Goal: Download file/media

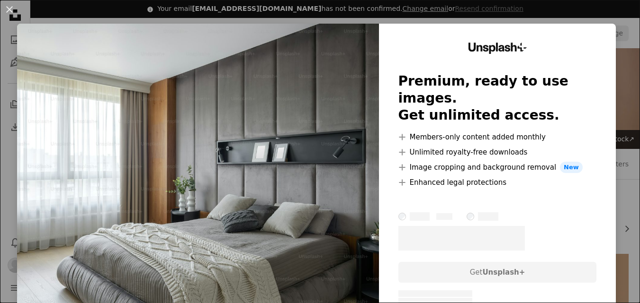
scroll to position [142, 0]
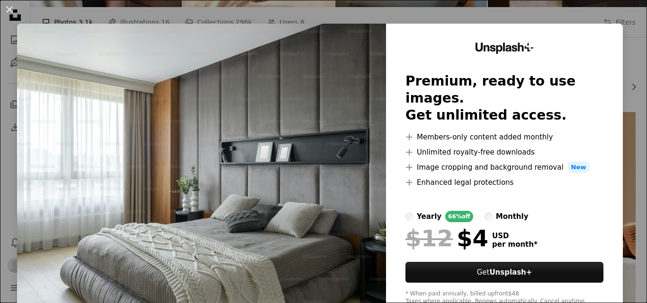
click at [605, 14] on div "An X shape Unsplash+ Premium, ready to use images. Get unlimited access. A plus…" at bounding box center [323, 151] width 647 height 303
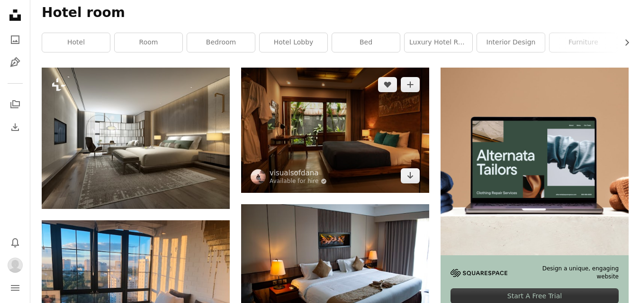
scroll to position [47, 0]
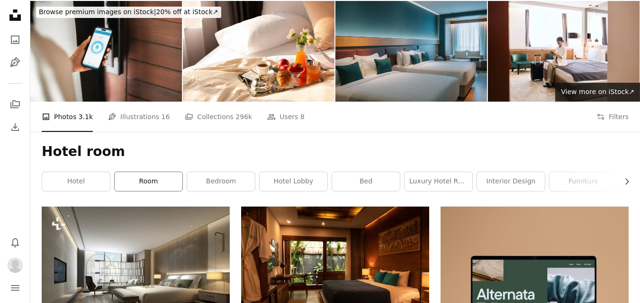
click at [133, 172] on link "room" at bounding box center [149, 181] width 68 height 19
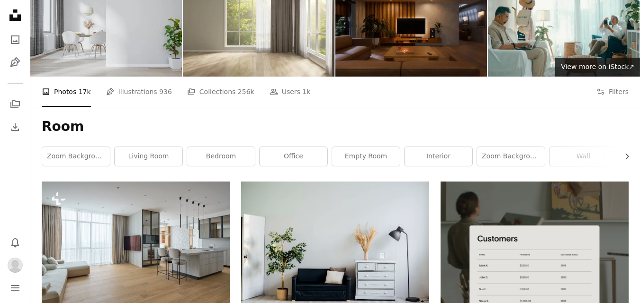
scroll to position [47, 0]
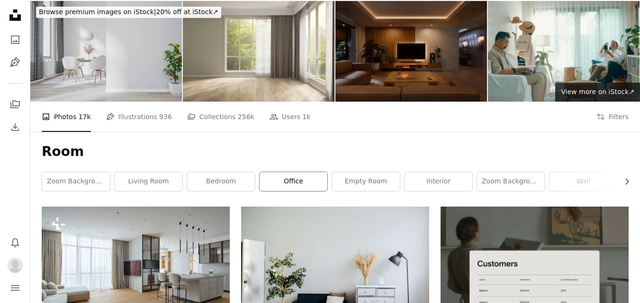
click at [298, 172] on link "office" at bounding box center [293, 181] width 68 height 19
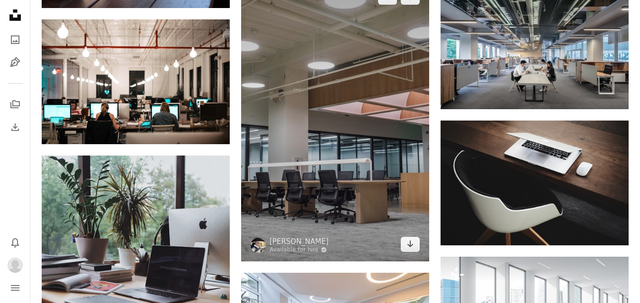
scroll to position [805, 0]
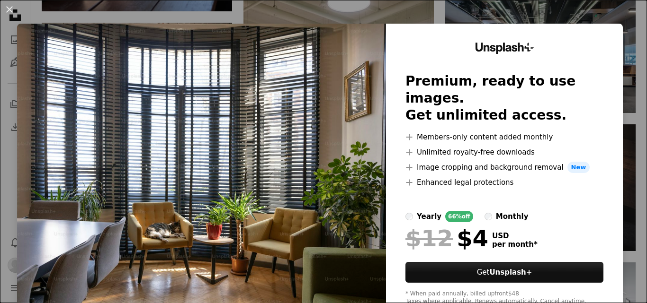
click at [565, 13] on div "An X shape Unsplash+ Premium, ready to use images. Get unlimited access. A plus…" at bounding box center [323, 151] width 647 height 303
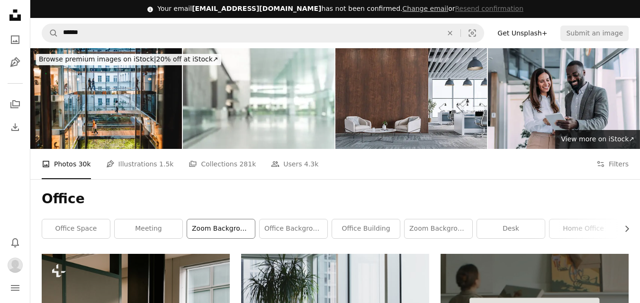
click at [222, 220] on link "zoom background" at bounding box center [221, 229] width 68 height 19
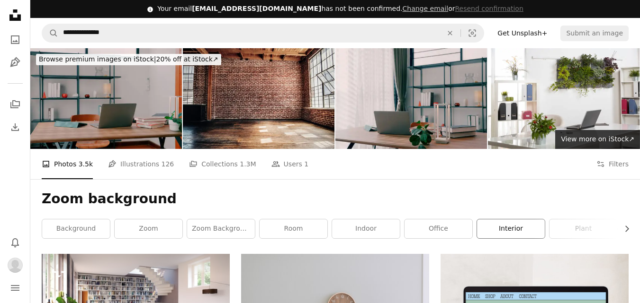
click at [520, 220] on link "interior" at bounding box center [511, 229] width 68 height 19
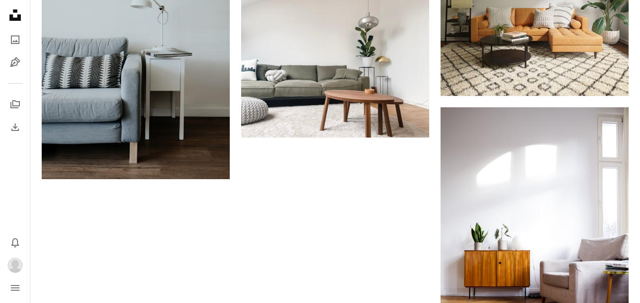
scroll to position [1542, 0]
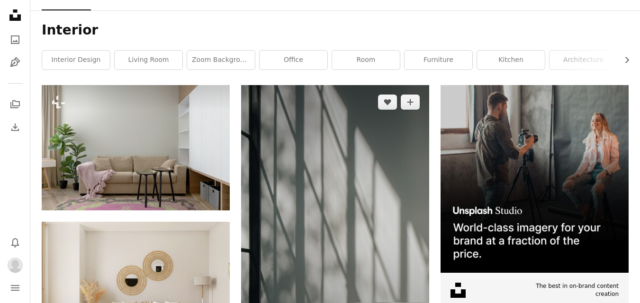
scroll to position [0, 0]
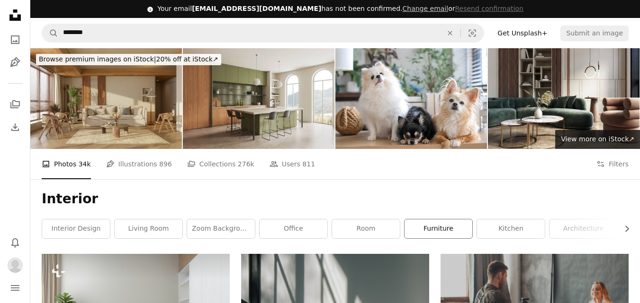
click at [445, 220] on link "furniture" at bounding box center [438, 229] width 68 height 19
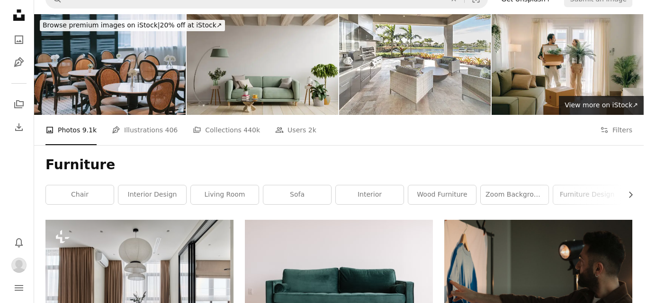
scroll to position [142, 0]
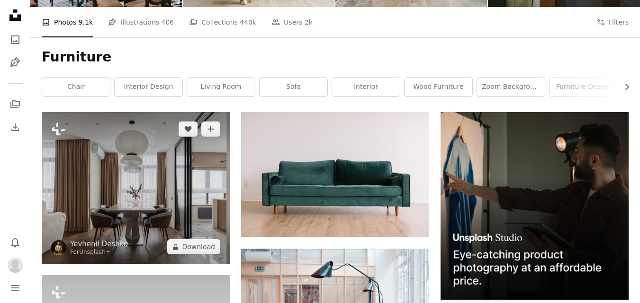
click at [178, 112] on img at bounding box center [136, 188] width 188 height 152
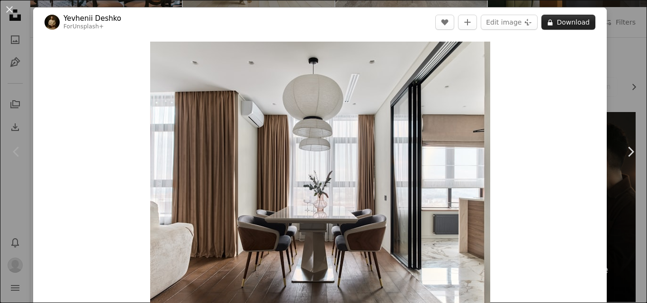
click at [571, 20] on button "A lock Download" at bounding box center [568, 22] width 54 height 15
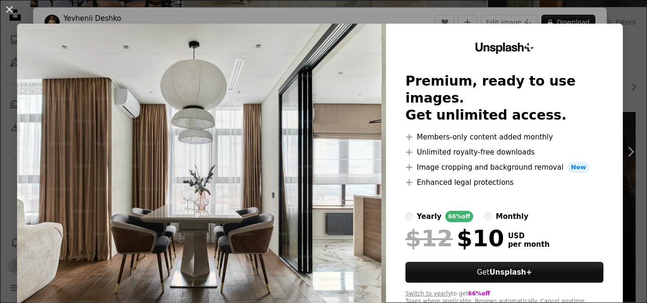
click at [614, 14] on div "An X shape Unsplash+ Premium, ready to use images. Get unlimited access. A plus…" at bounding box center [323, 151] width 647 height 303
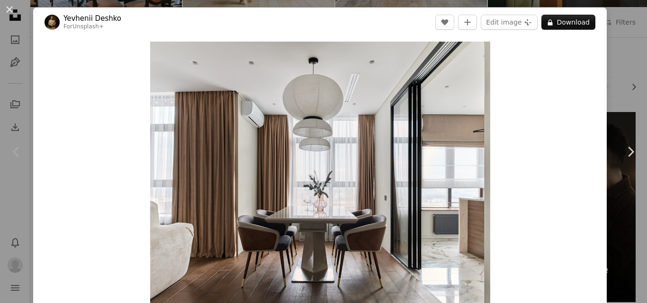
click at [11, 9] on button "An X shape" at bounding box center [9, 9] width 11 height 11
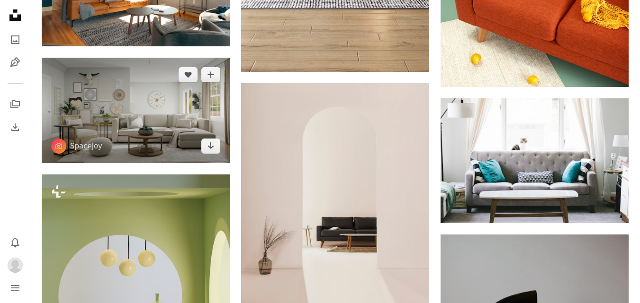
scroll to position [615, 0]
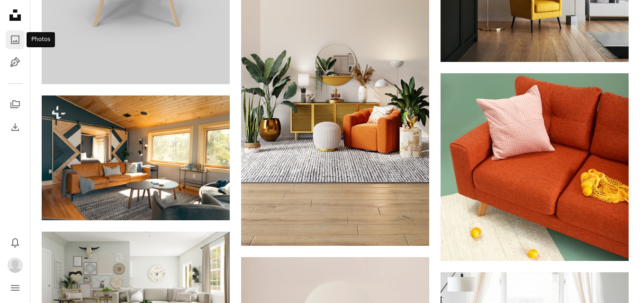
click at [13, 44] on icon "A photo" at bounding box center [14, 39] width 11 height 11
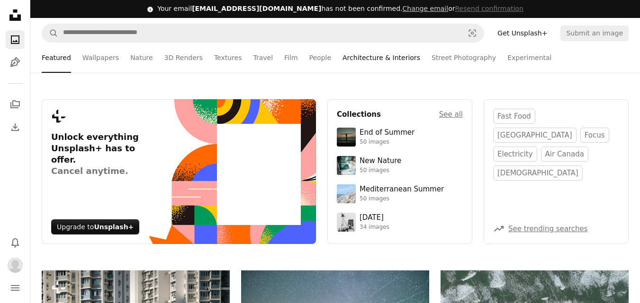
click at [362, 59] on link "Architecture & Interiors" at bounding box center [381, 58] width 78 height 30
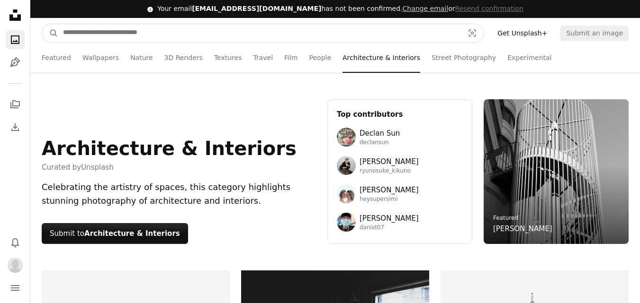
click at [119, 37] on input "Find visuals sitewide" at bounding box center [259, 33] width 402 height 18
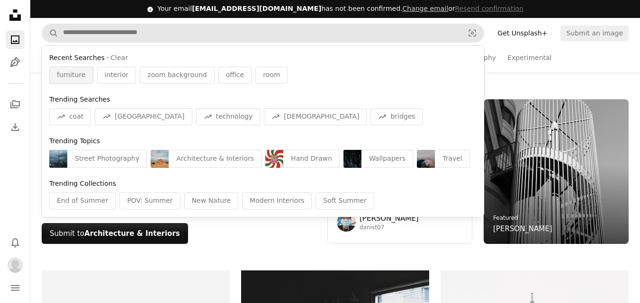
click at [78, 74] on span "furniture" at bounding box center [71, 75] width 29 height 9
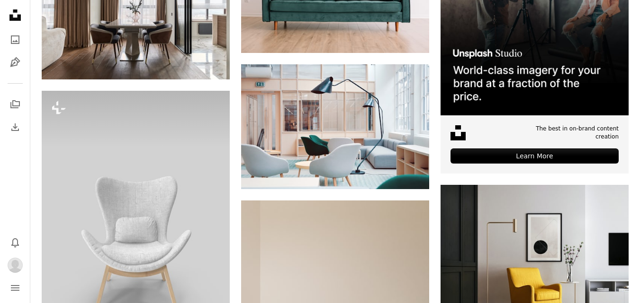
scroll to position [284, 0]
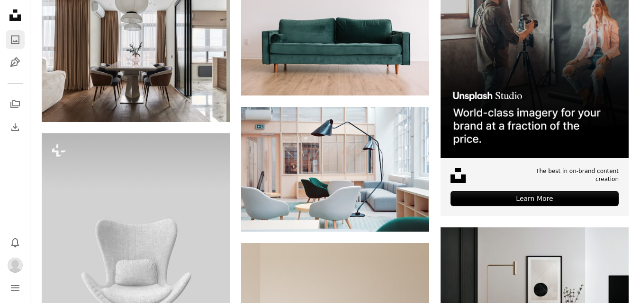
click at [18, 42] on icon "Photos" at bounding box center [15, 40] width 9 height 9
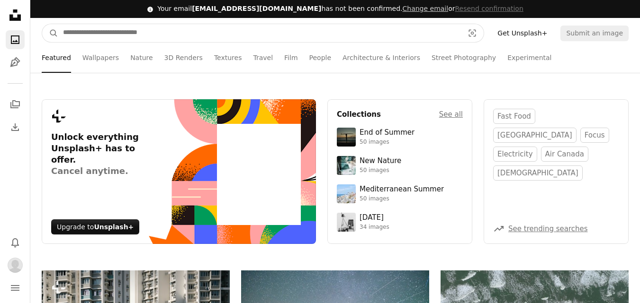
click at [154, 32] on input "Find visuals sitewide" at bounding box center [259, 33] width 402 height 18
type input "********"
click button "A magnifying glass" at bounding box center [50, 33] width 16 height 18
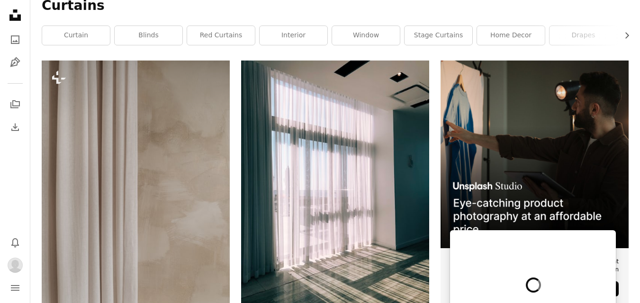
scroll to position [189, 0]
